Goal: Navigation & Orientation: Understand site structure

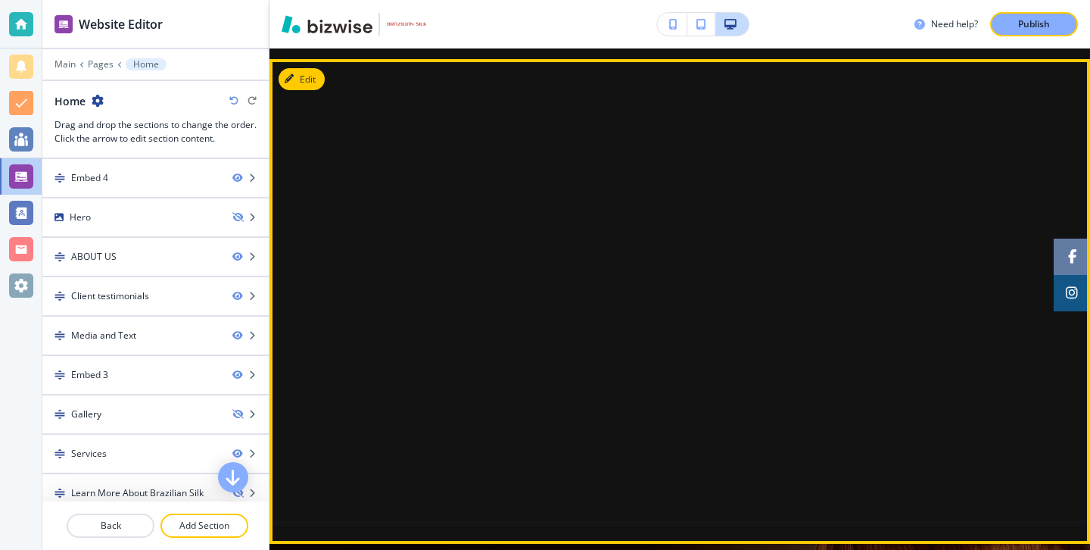
scroll to position [8, 0]
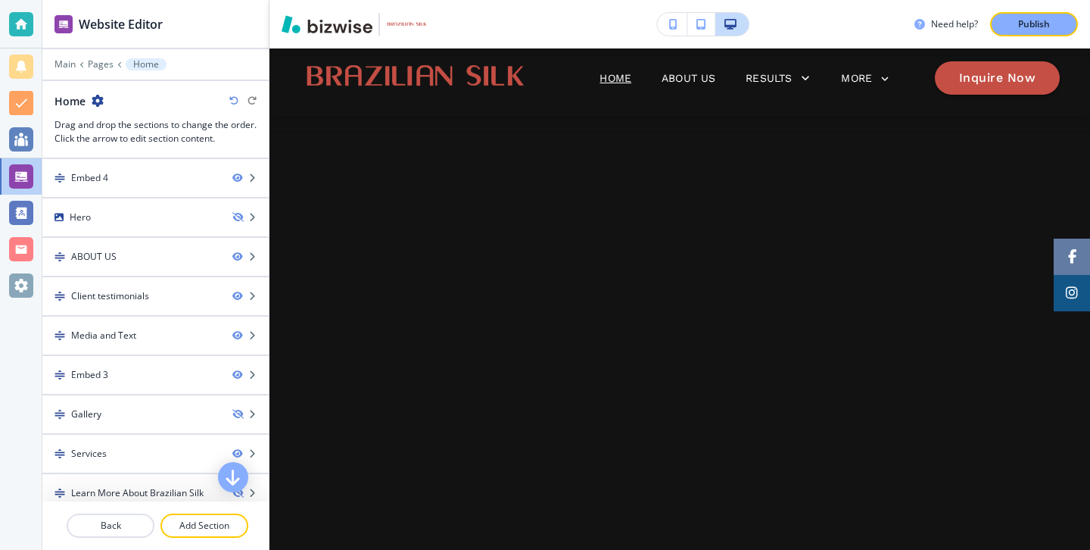
click at [739, 30] on button "button" at bounding box center [731, 24] width 33 height 23
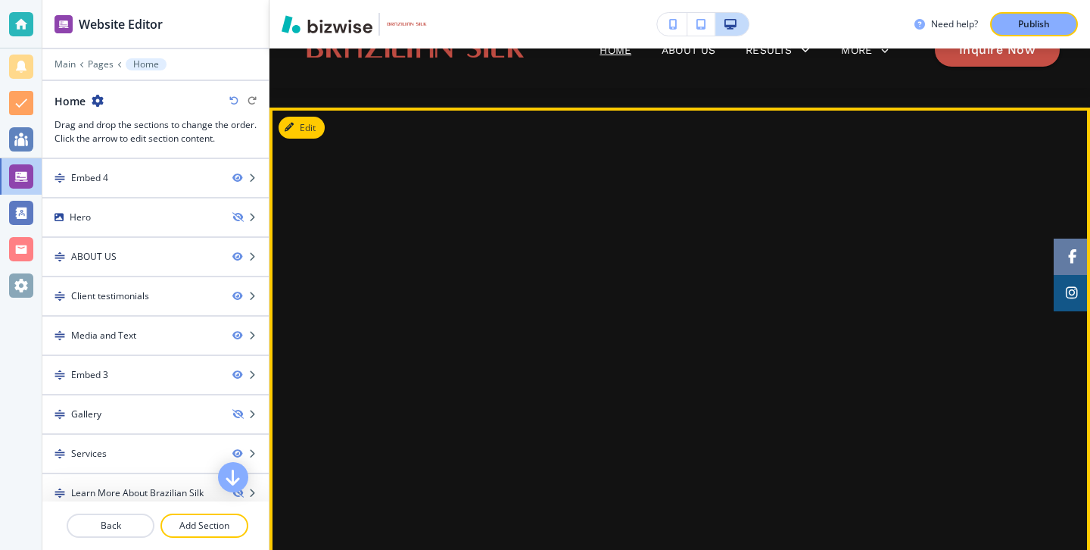
scroll to position [22, 0]
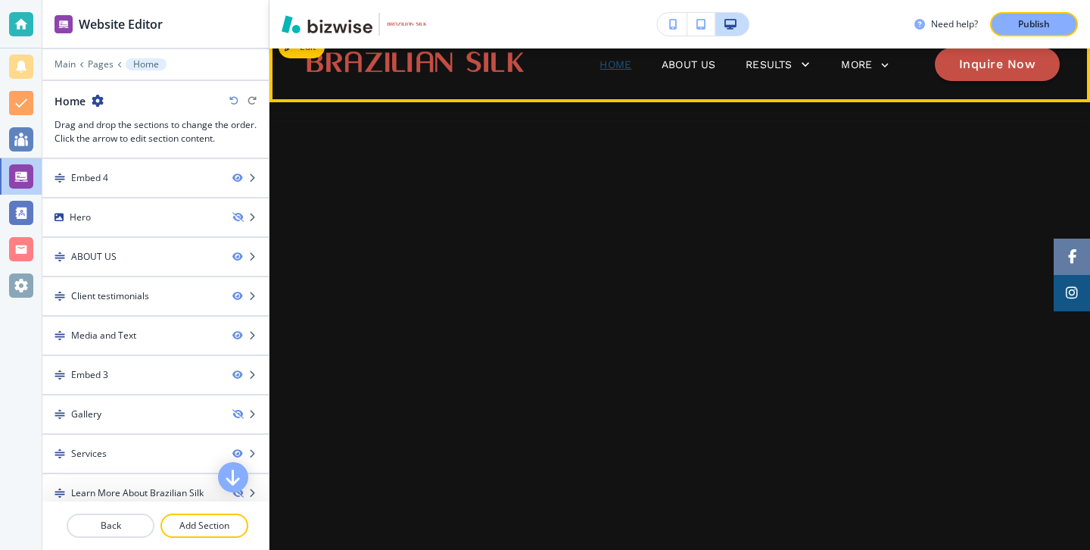
click at [626, 70] on p "Home" at bounding box center [616, 65] width 32 height 16
click at [666, 66] on p "About Us" at bounding box center [689, 65] width 54 height 16
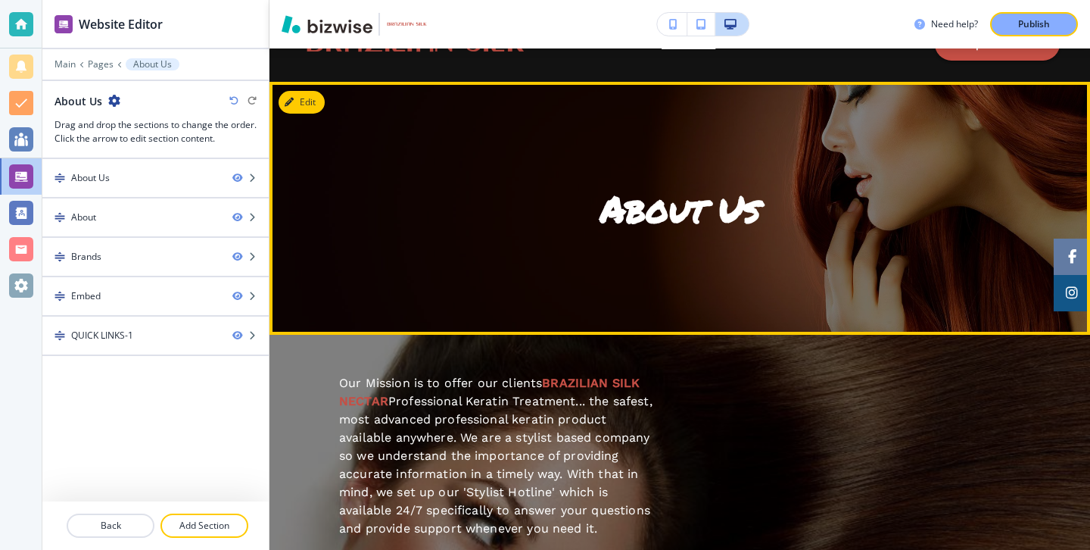
scroll to position [0, 0]
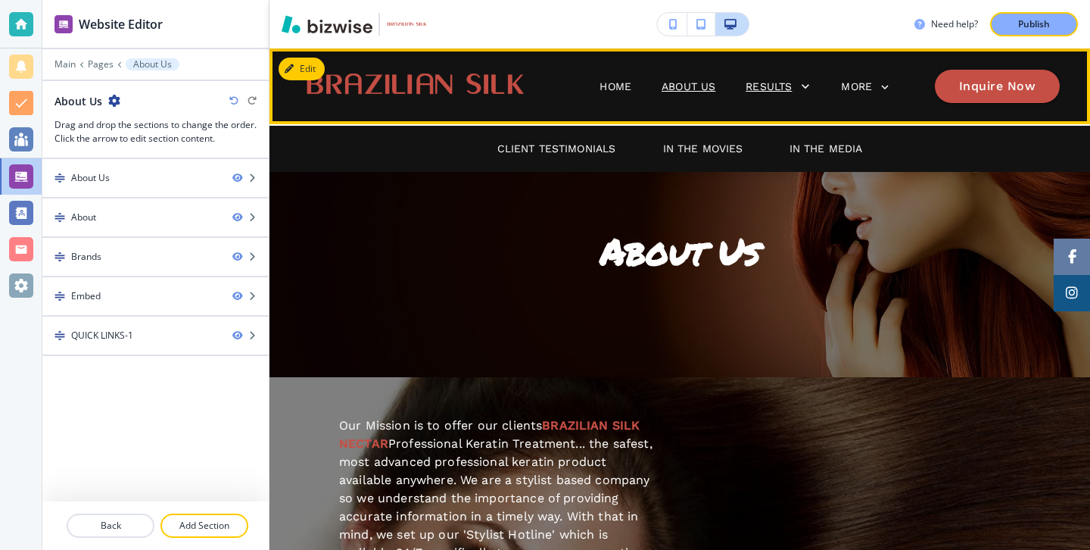
click at [771, 94] on div "Results" at bounding box center [779, 86] width 67 height 21
click at [730, 145] on p "In The Movies" at bounding box center [703, 149] width 80 height 16
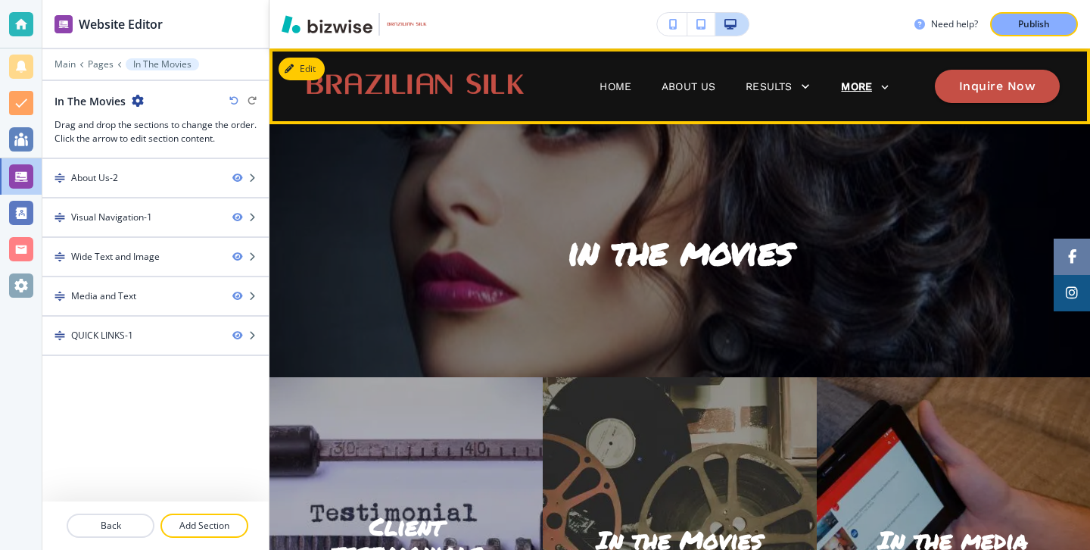
click at [846, 86] on p "MORE" at bounding box center [856, 86] width 31 height 11
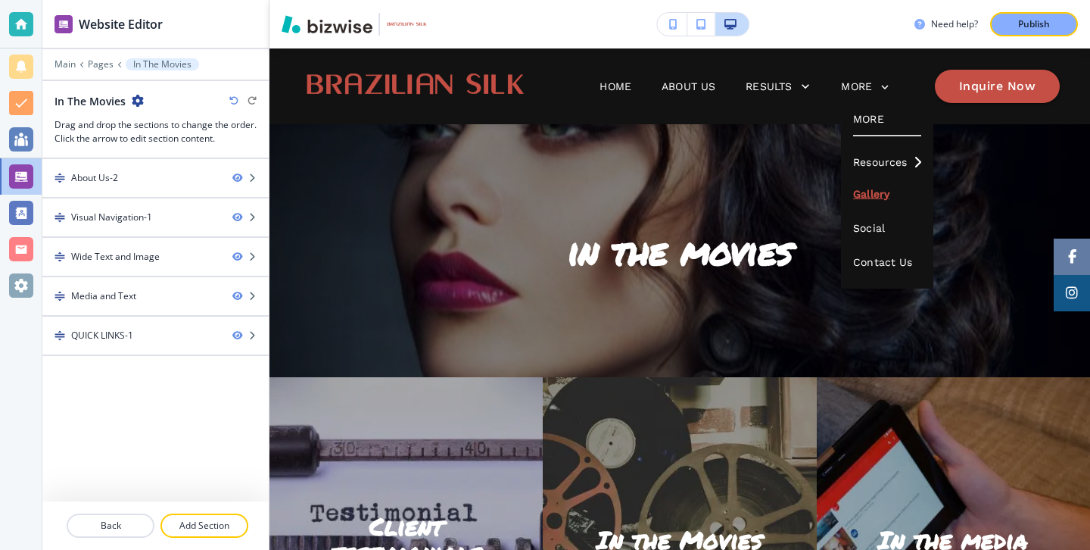
click at [875, 204] on p "Gallery" at bounding box center [886, 194] width 67 height 34
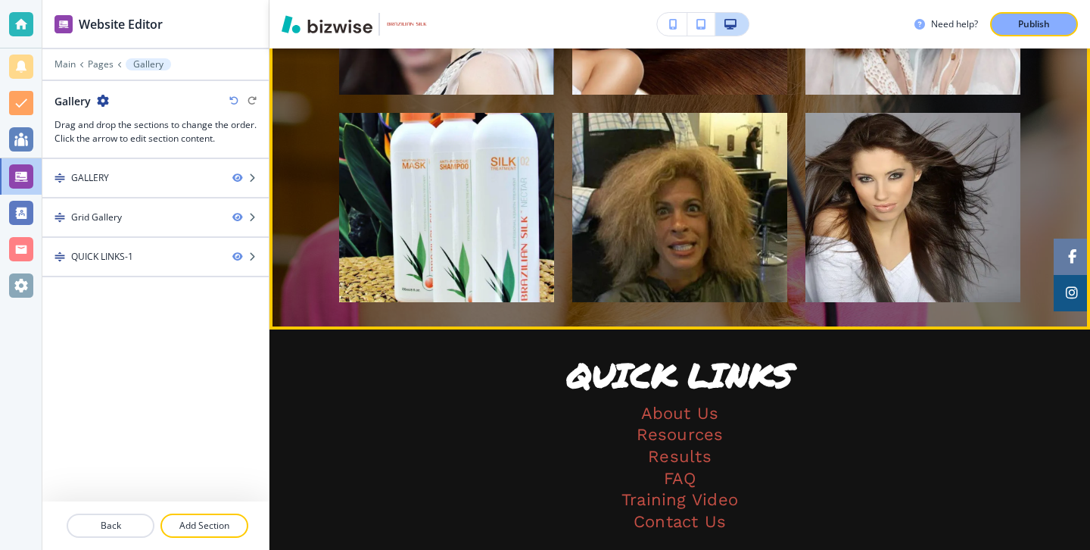
scroll to position [944, 0]
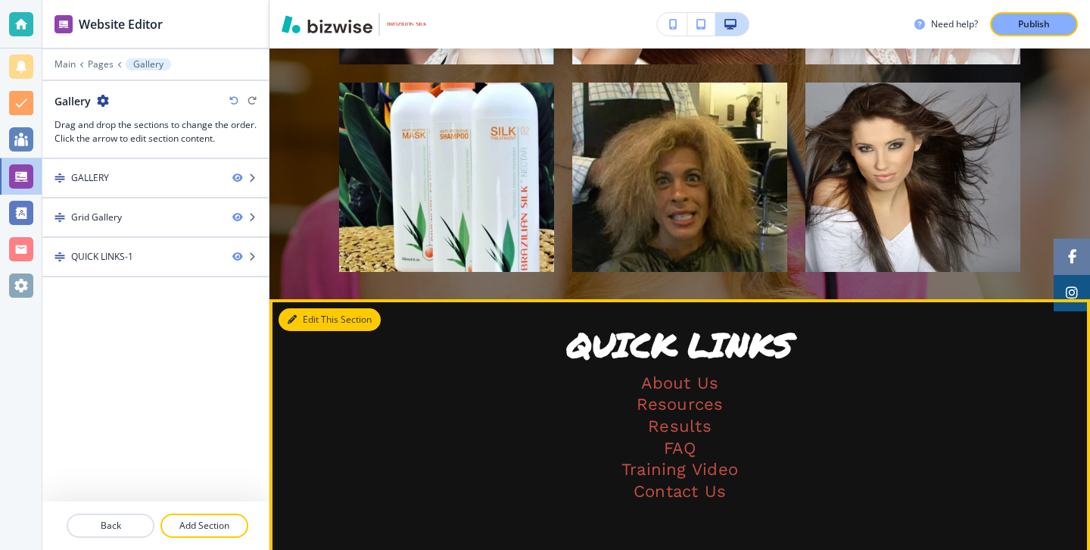
click at [299, 326] on button "Edit This Section" at bounding box center [330, 319] width 102 height 23
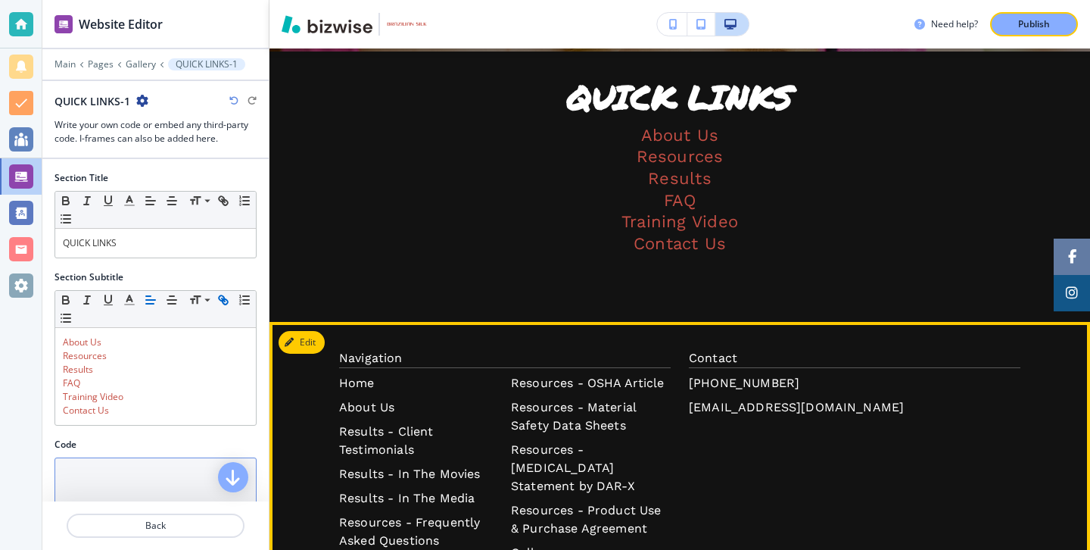
scroll to position [1195, 0]
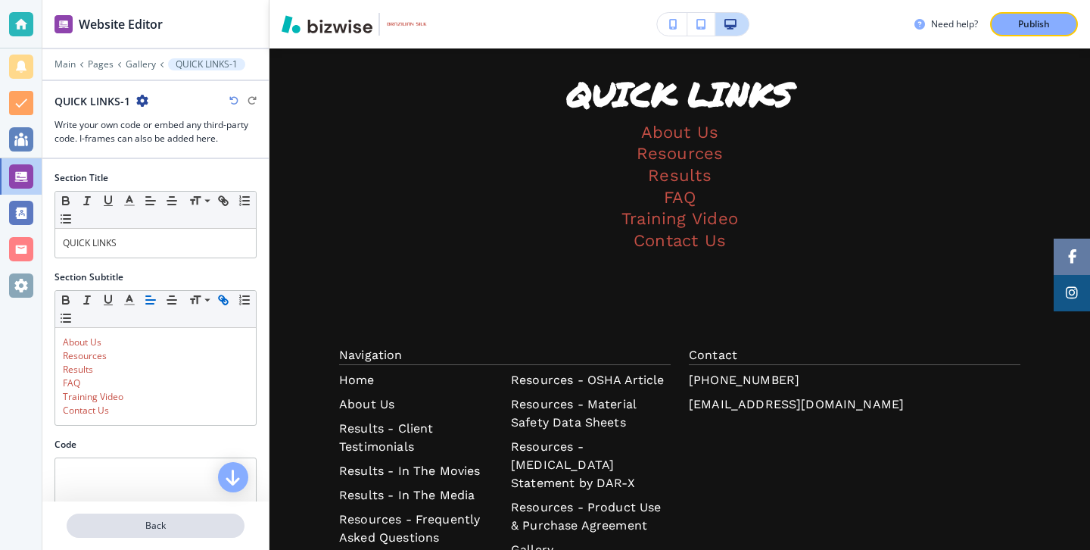
click at [166, 520] on p "Back" at bounding box center [155, 526] width 175 height 14
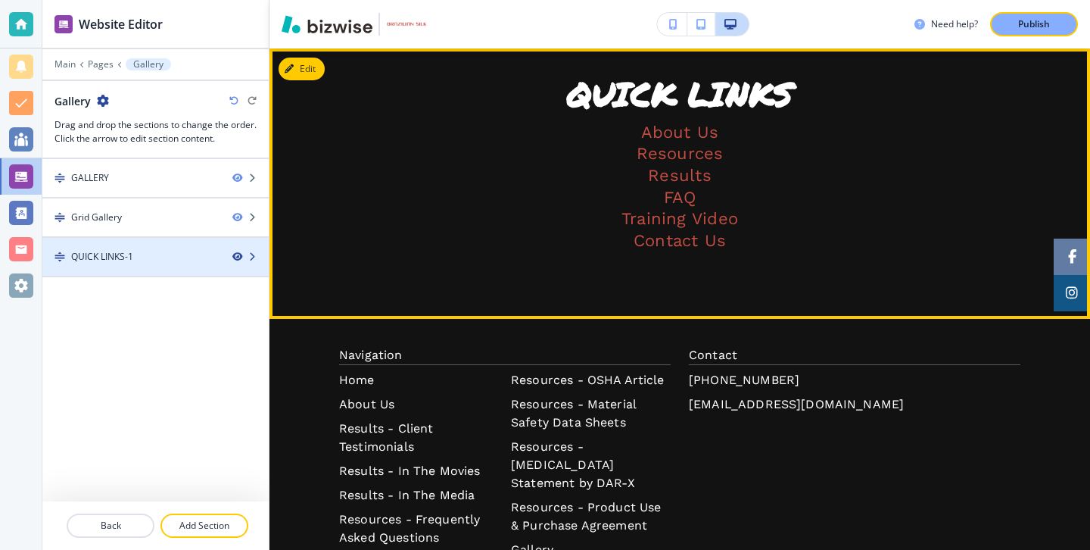
click at [235, 257] on icon "button" at bounding box center [236, 256] width 9 height 9
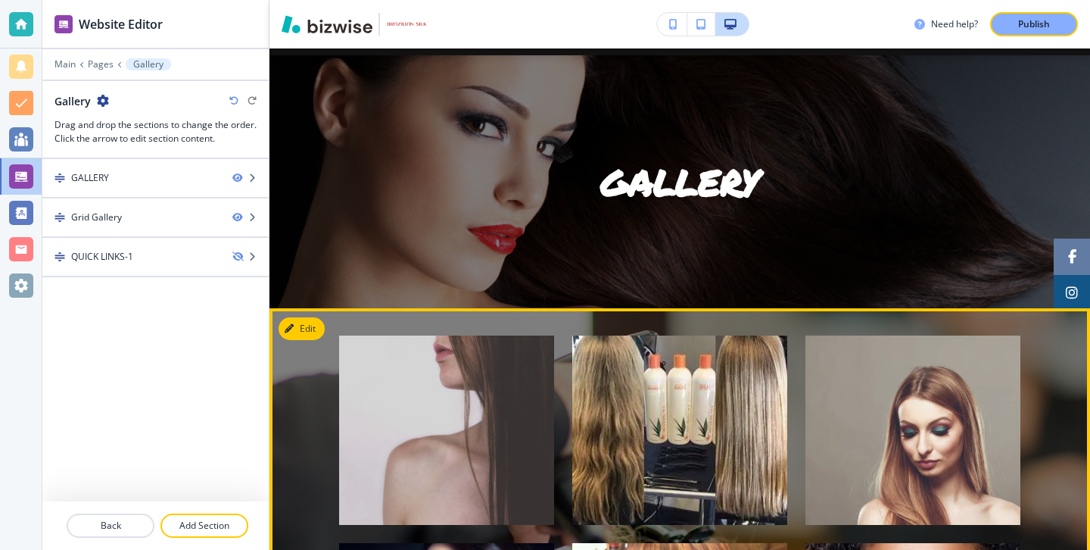
scroll to position [0, 0]
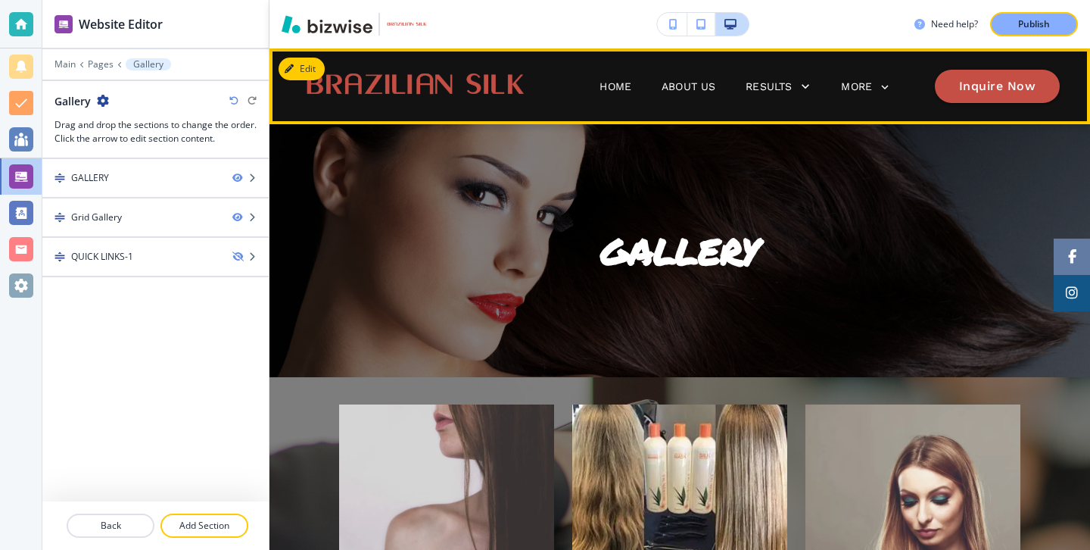
click at [893, 85] on div "MORE" at bounding box center [875, 87] width 70 height 29
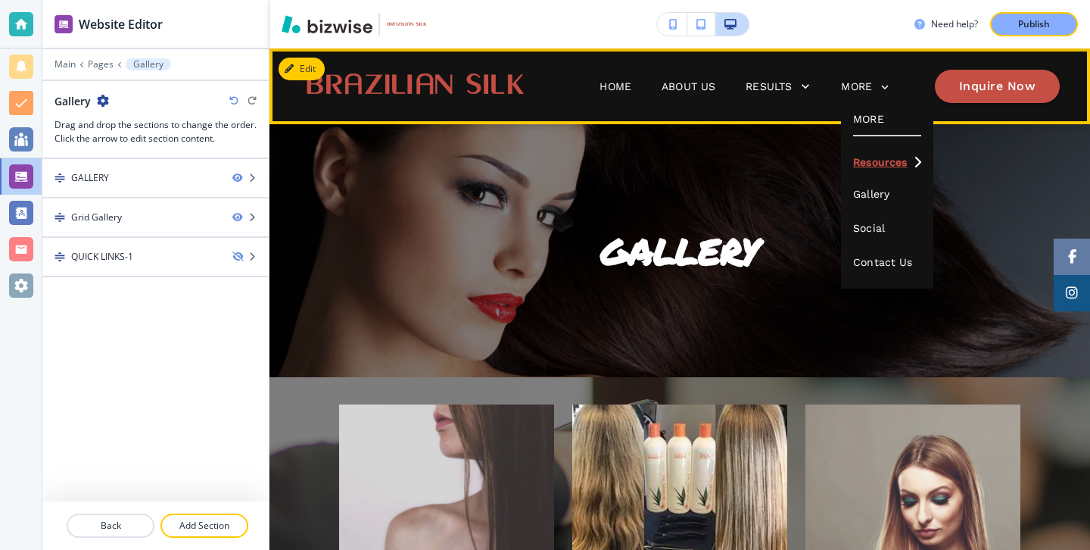
click at [900, 157] on p "Resources" at bounding box center [880, 162] width 54 height 11
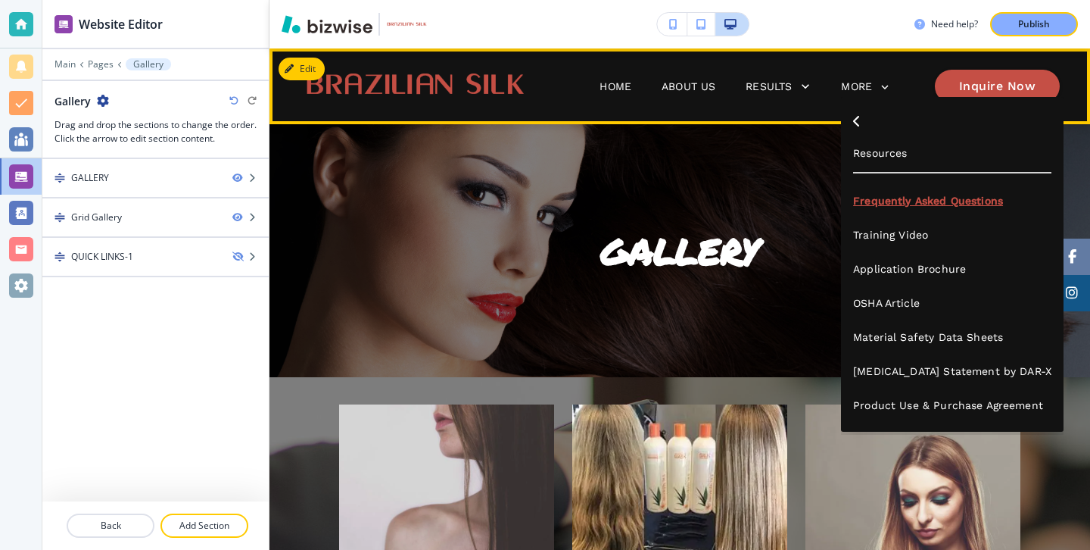
click at [900, 208] on p "Frequently Asked Questions" at bounding box center [952, 201] width 198 height 34
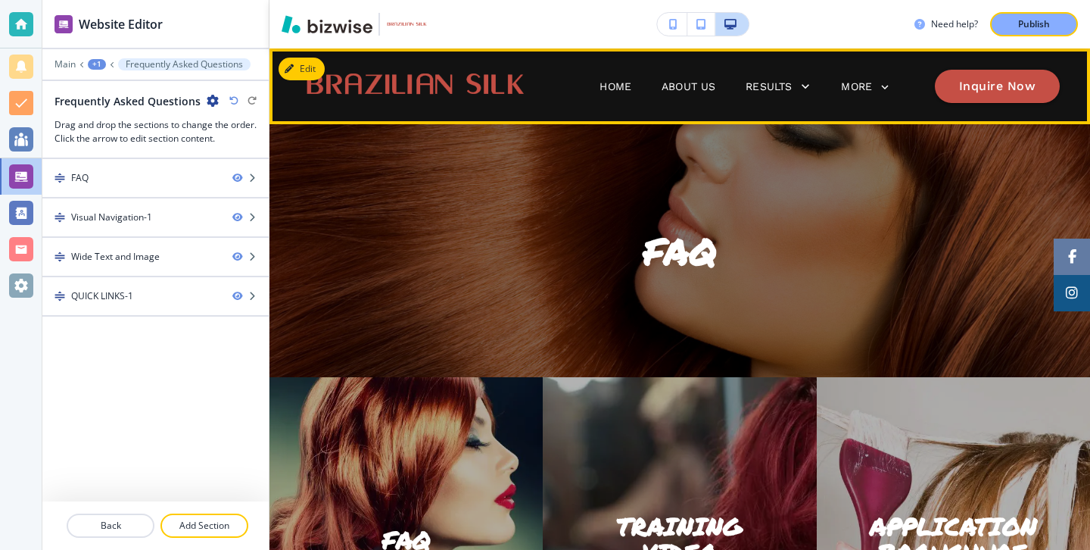
click at [701, 99] on span "About Us" at bounding box center [689, 86] width 84 height 61
click at [637, 95] on span "Home" at bounding box center [615, 86] width 62 height 61
click at [612, 95] on span "Home" at bounding box center [615, 86] width 62 height 61
click at [612, 93] on p "Home" at bounding box center [616, 87] width 32 height 16
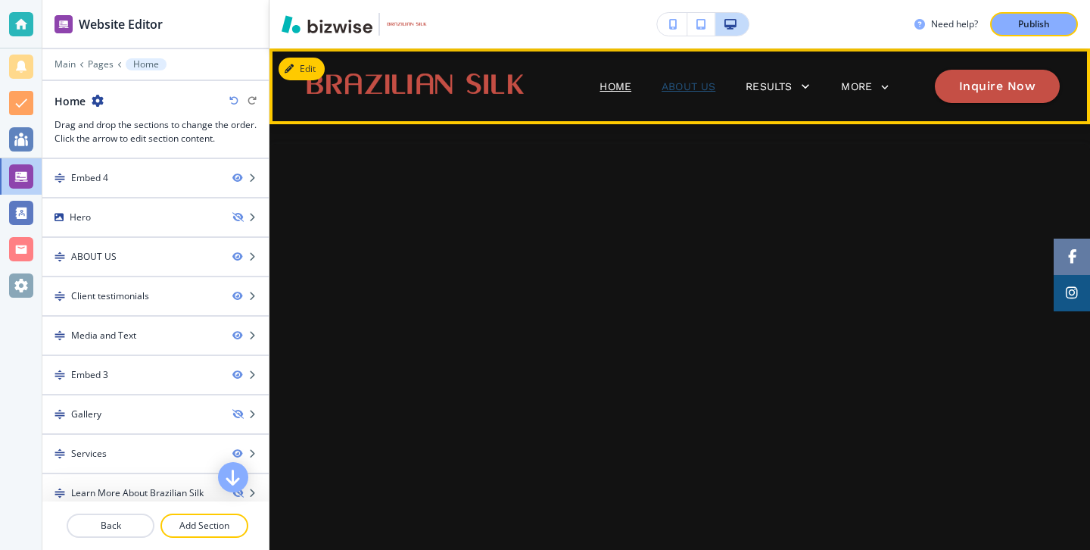
click at [701, 91] on p "About Us" at bounding box center [689, 87] width 54 height 16
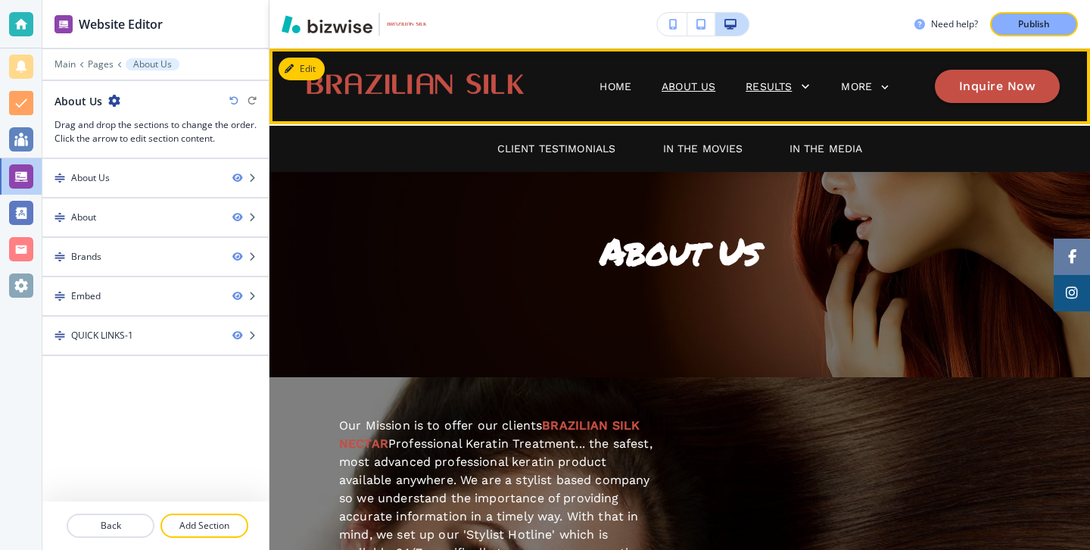
click at [761, 96] on div "Results" at bounding box center [779, 86] width 67 height 21
click at [603, 156] on p "Client Testimonials" at bounding box center [556, 149] width 119 height 16
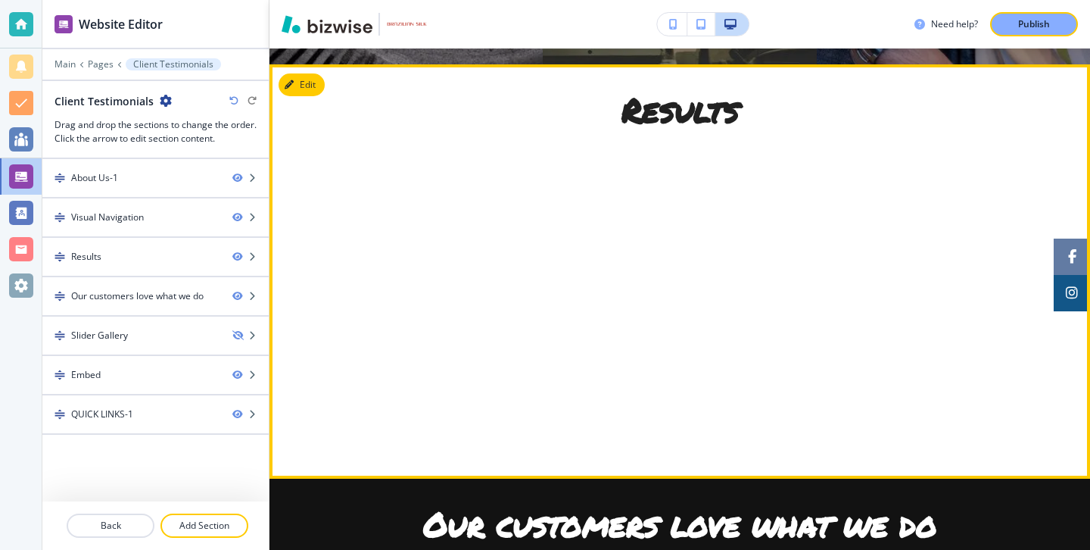
scroll to position [661, 0]
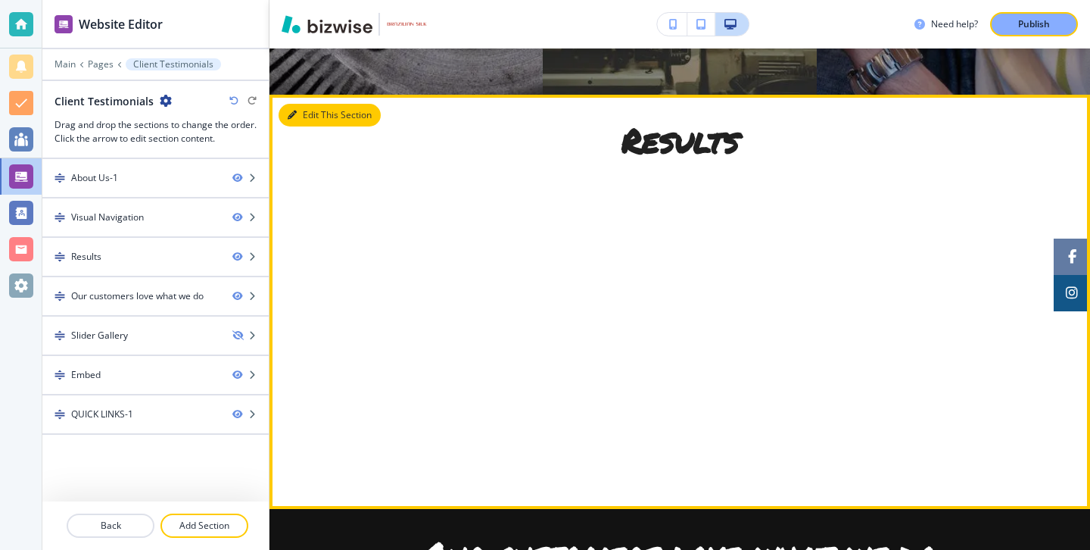
click at [308, 117] on button "Edit This Section" at bounding box center [330, 115] width 102 height 23
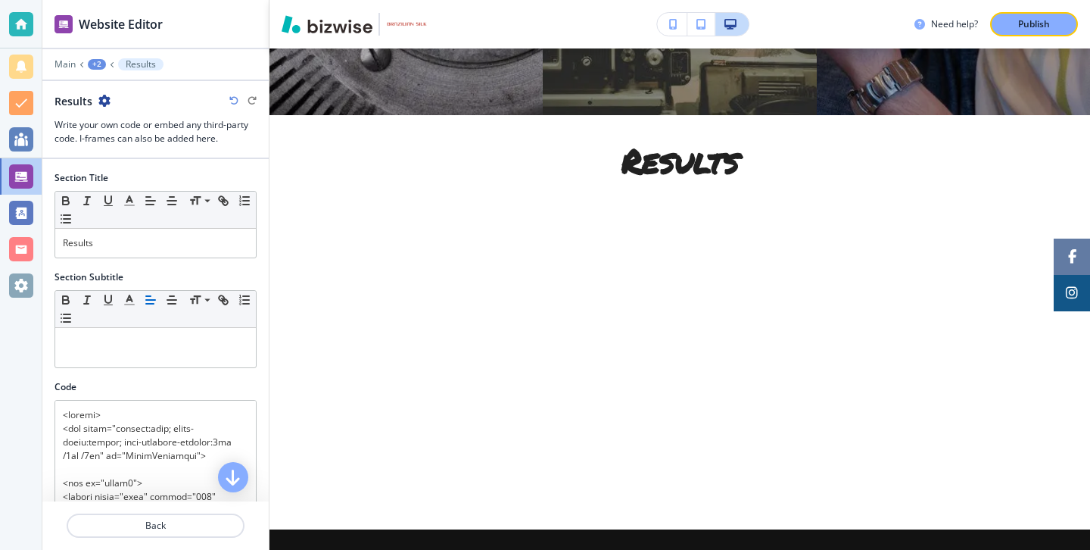
scroll to position [612, 0]
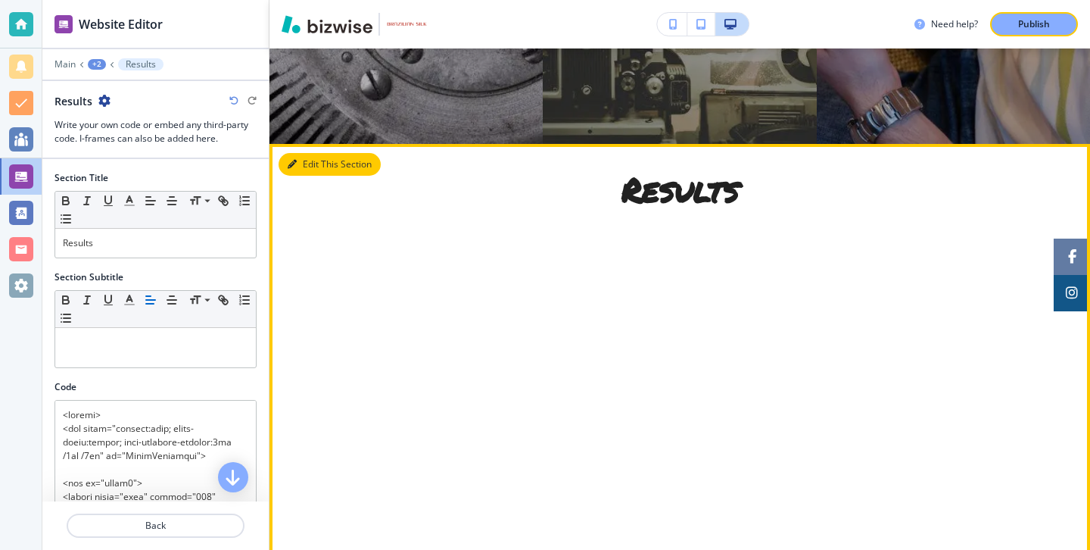
click at [317, 165] on button "Edit This Section" at bounding box center [330, 164] width 102 height 23
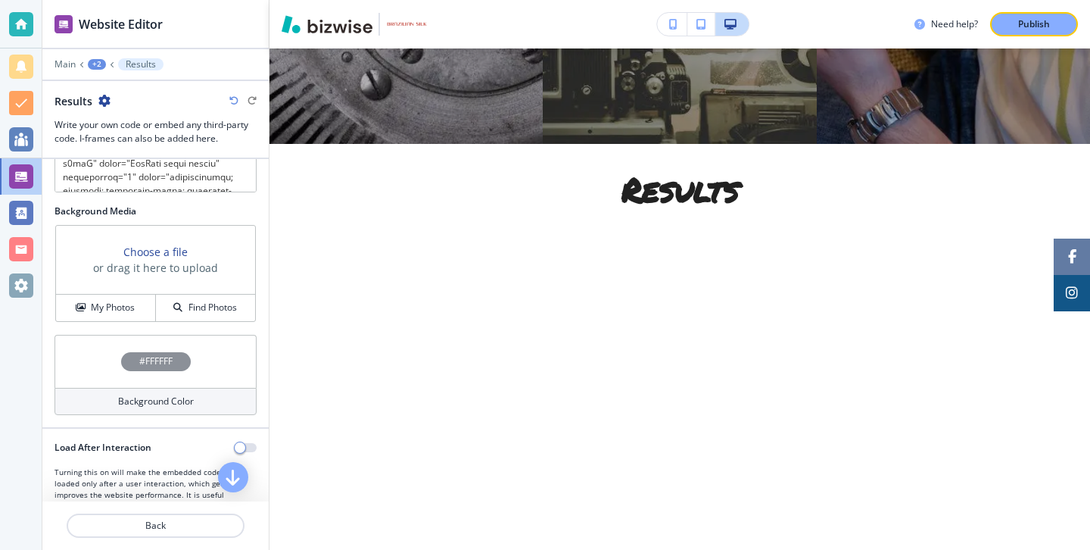
scroll to position [506, 0]
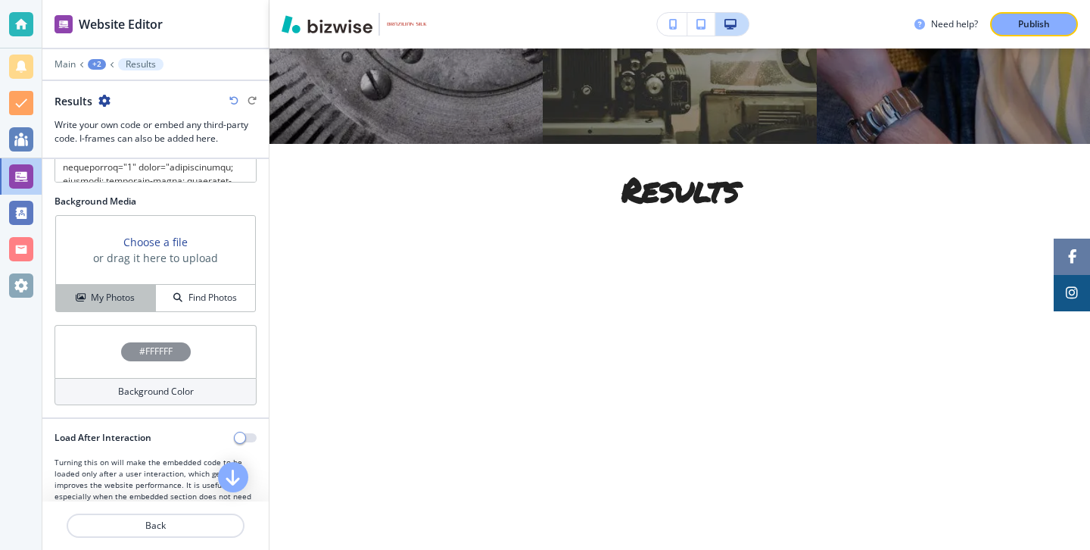
click at [131, 305] on button "My Photos" at bounding box center [106, 298] width 100 height 26
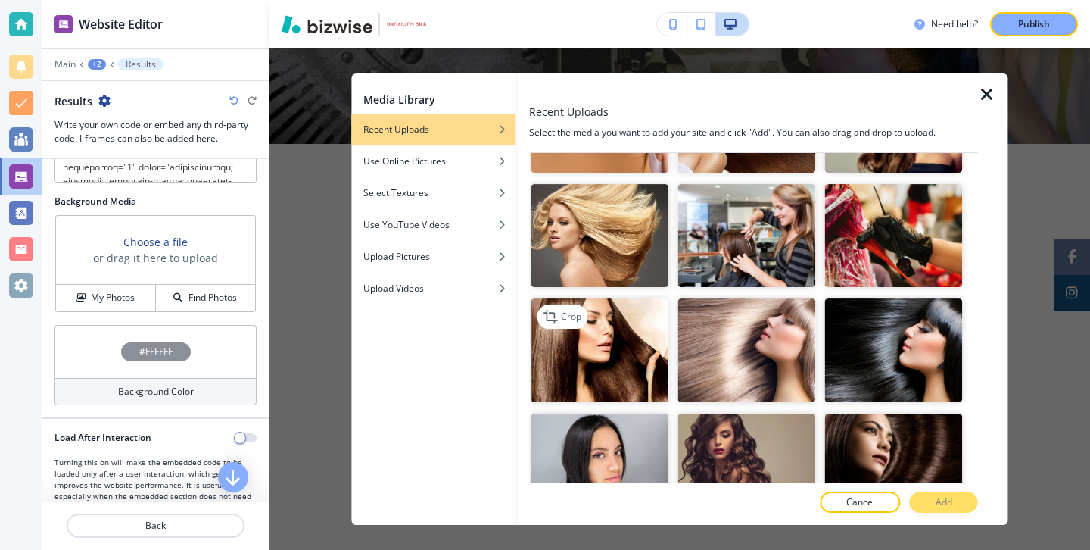
scroll to position [2203, 0]
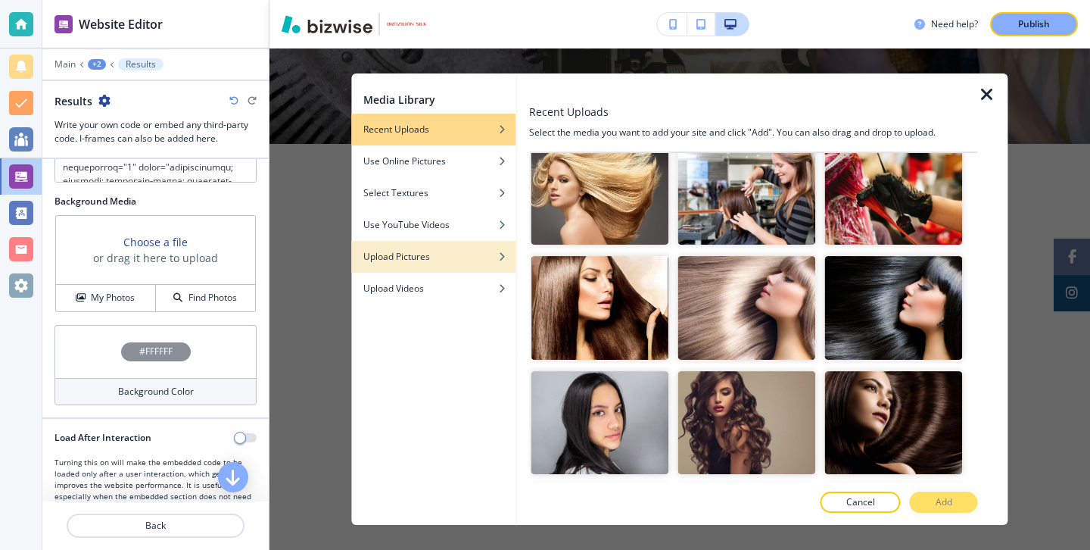
click at [463, 242] on div "button" at bounding box center [433, 245] width 164 height 9
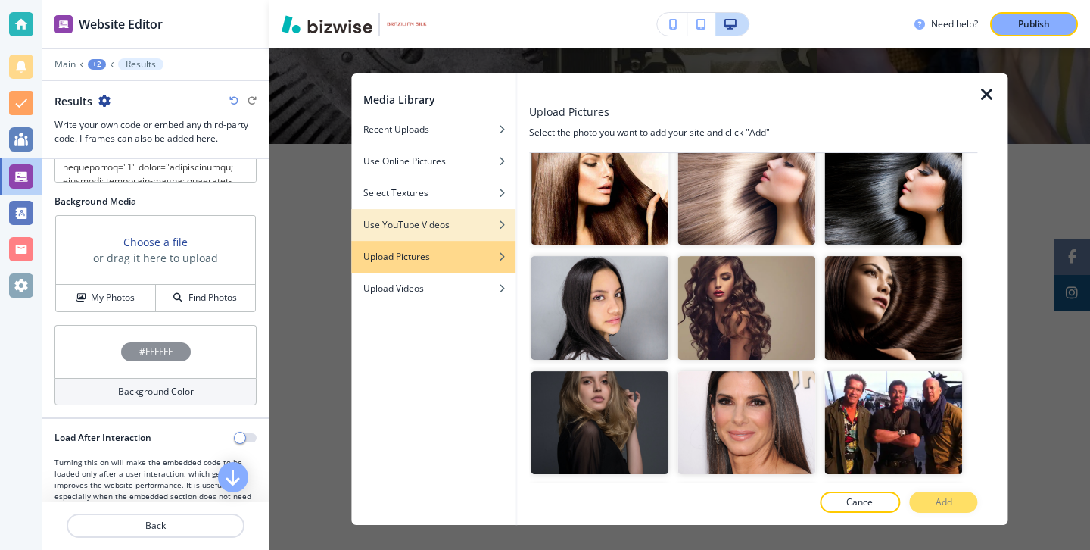
click at [463, 239] on div "button" at bounding box center [433, 236] width 164 height 9
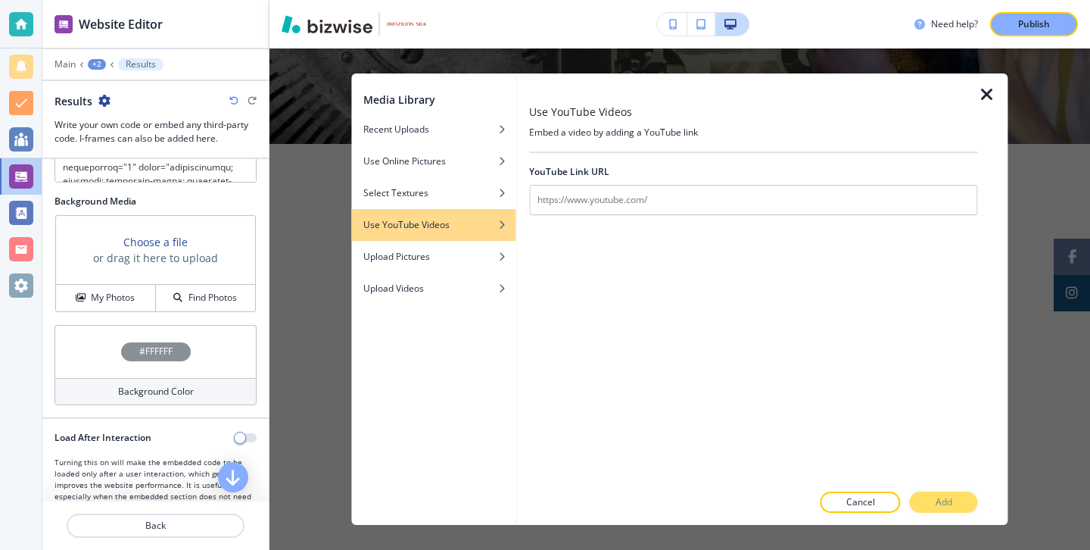
scroll to position [0, 0]
click at [977, 96] on div at bounding box center [753, 88] width 448 height 30
click at [983, 96] on icon "button" at bounding box center [987, 95] width 18 height 18
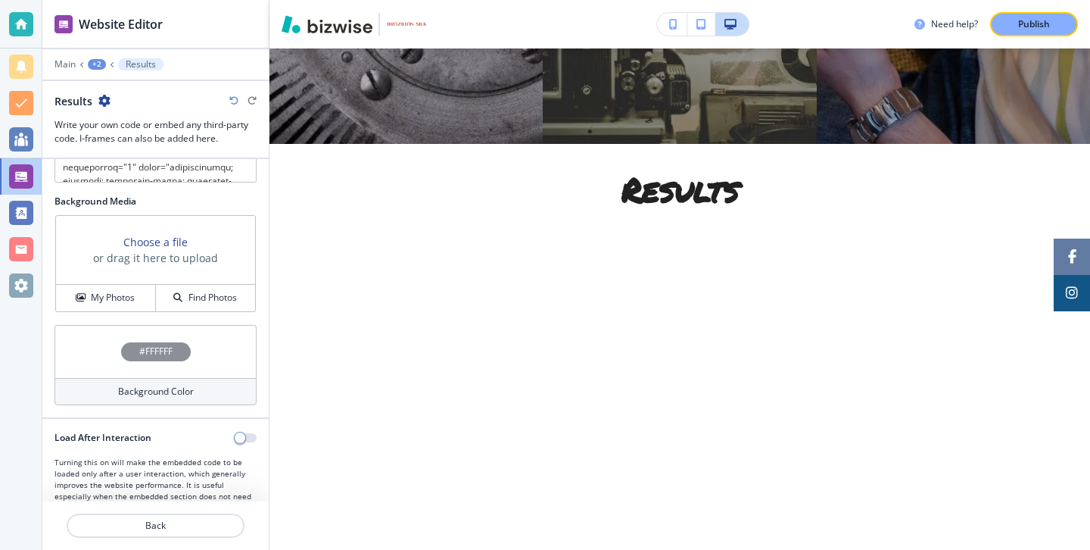
scroll to position [544, 0]
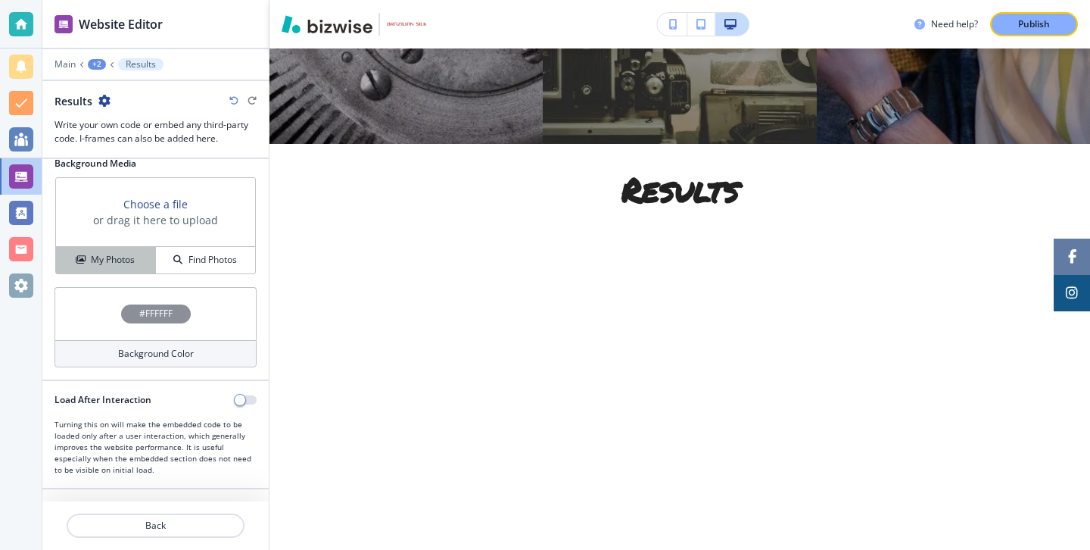
click at [116, 263] on h4 "My Photos" at bounding box center [113, 260] width 44 height 14
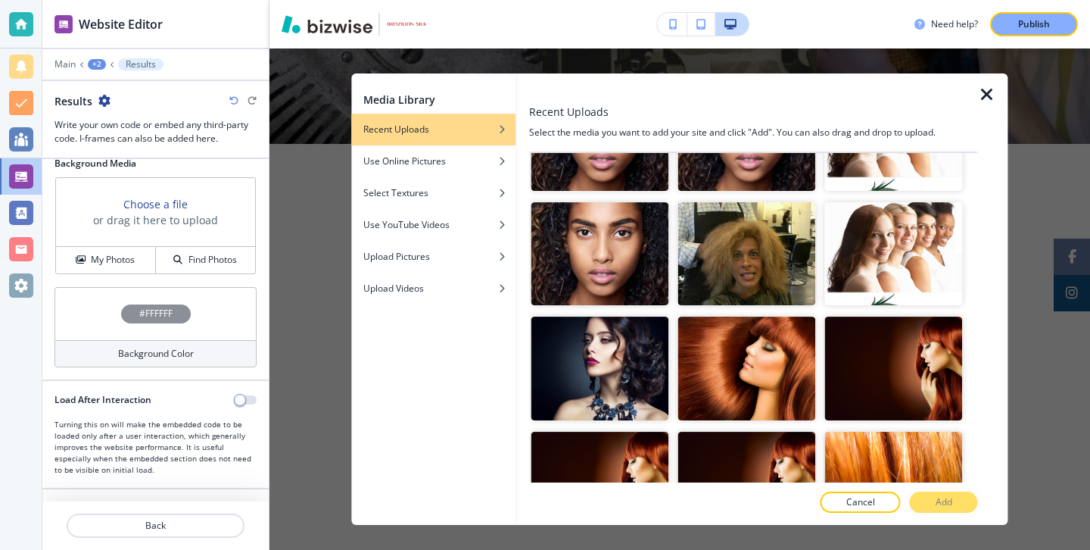
scroll to position [7717, 0]
